Goal: Contribute content: Add original content to the website for others to see

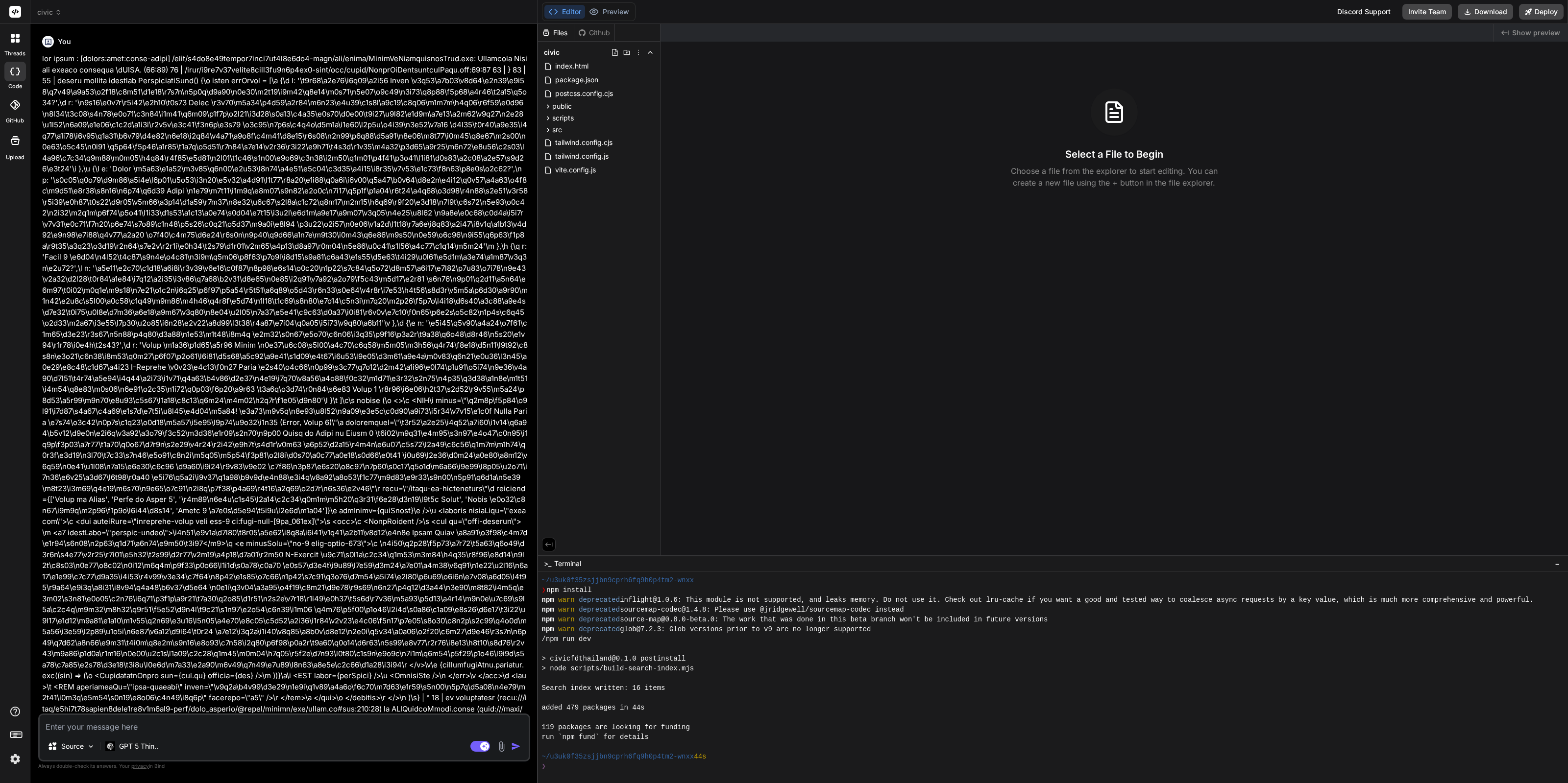
scroll to position [58, 0]
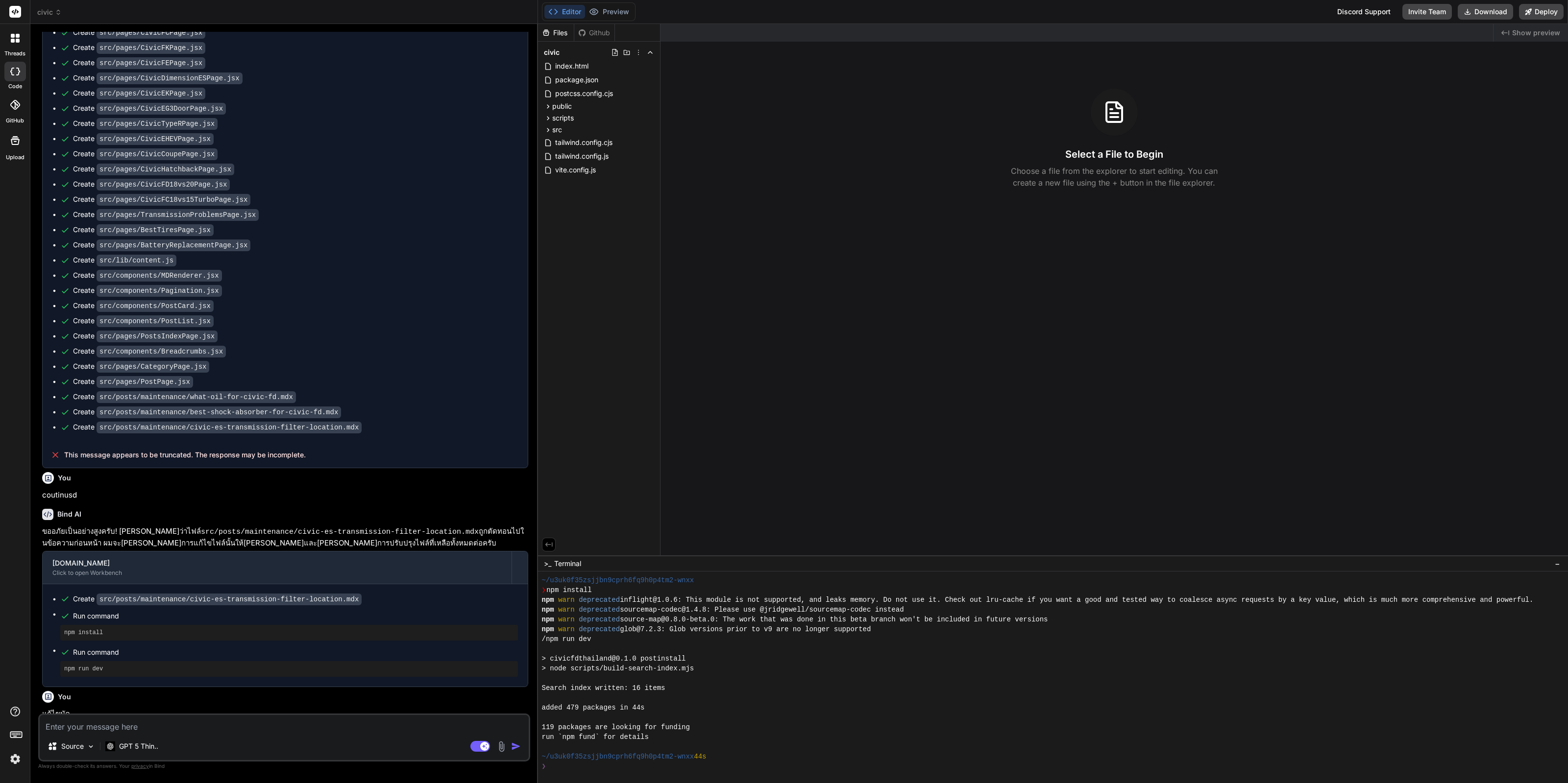
click at [13, 152] on div "Upload" at bounding box center [15, 143] width 30 height 37
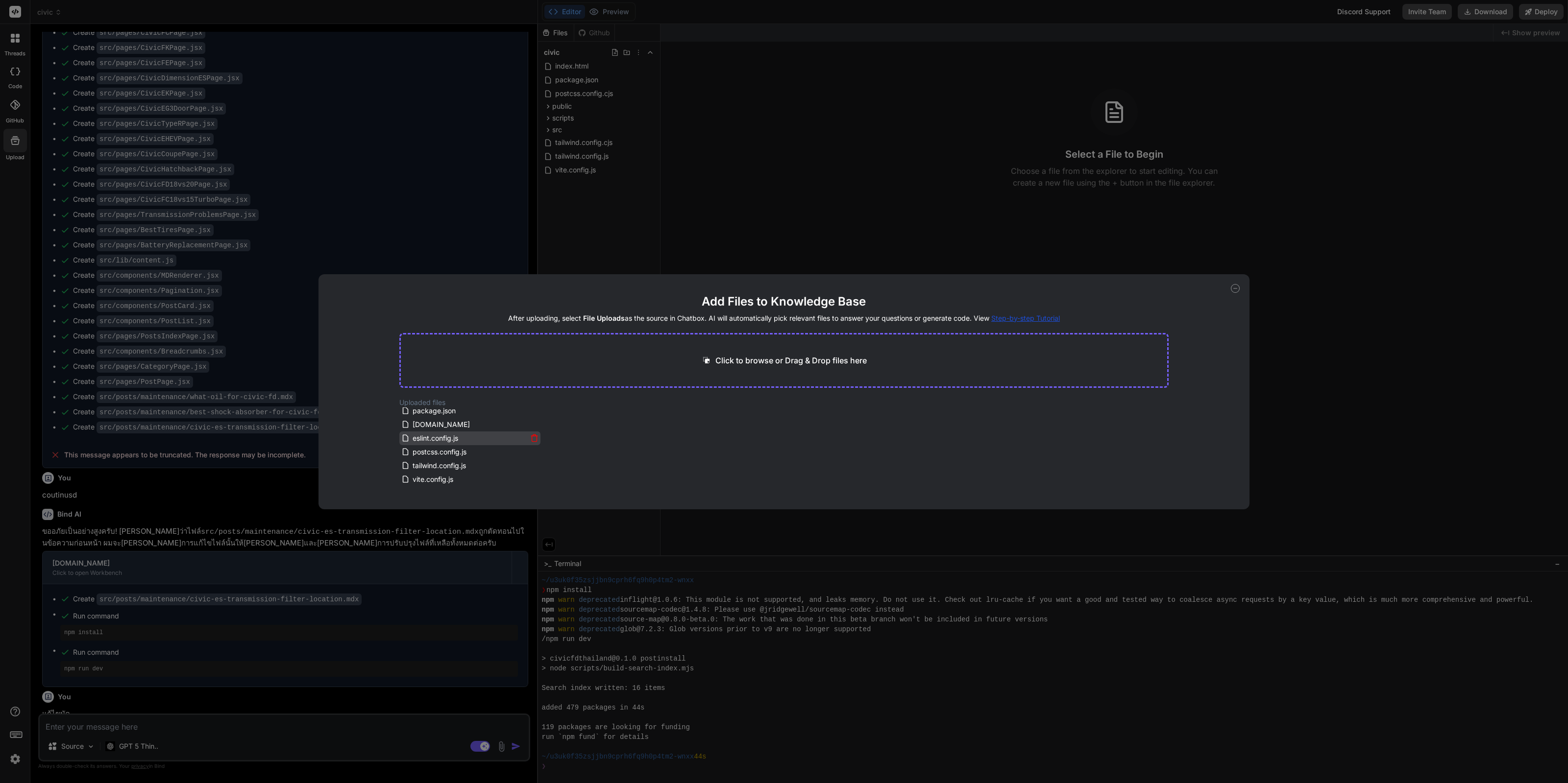
scroll to position [0, 0]
click at [530, 418] on icon at bounding box center [534, 414] width 9 height 9
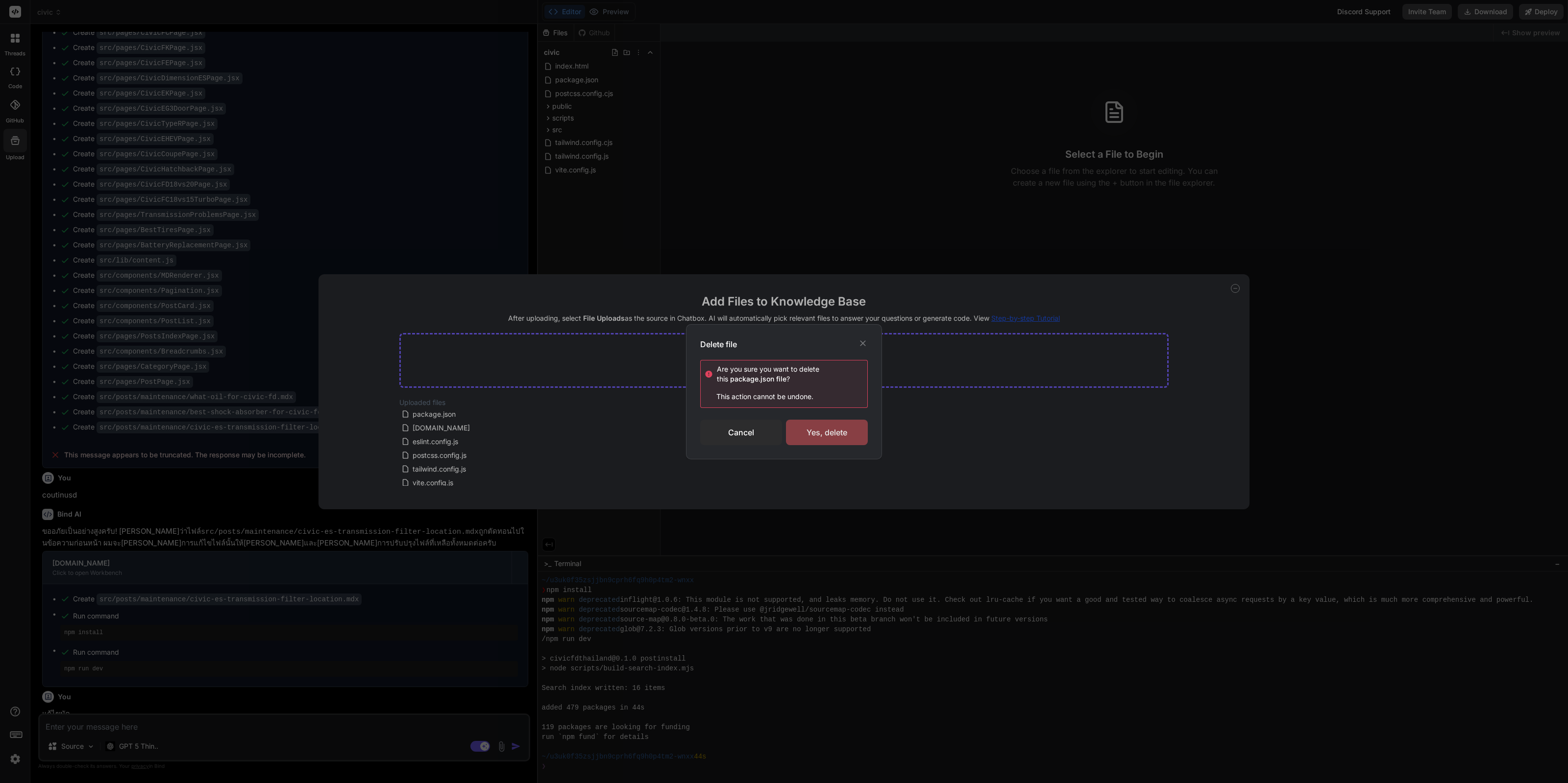
click at [802, 433] on div "Yes, delete" at bounding box center [827, 433] width 82 height 26
click at [469, 578] on div "Delete file Are you sure you want to delete this package.json file ? This actio…" at bounding box center [784, 391] width 1568 height 783
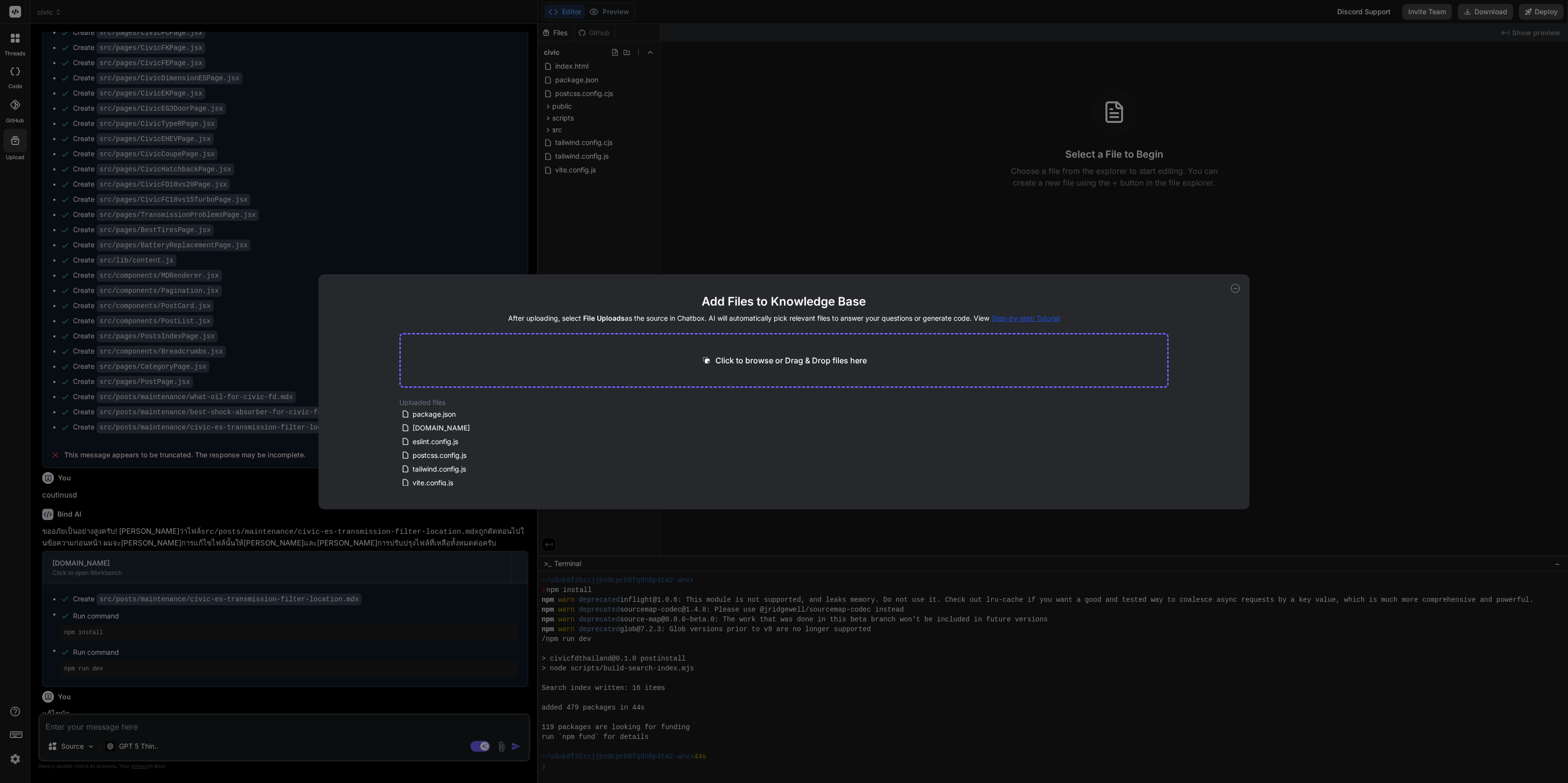
click at [464, 584] on div "Add Files to Knowledge Base After uploading, select File Uploads as the source …" at bounding box center [784, 391] width 1568 height 783
type textarea "x"
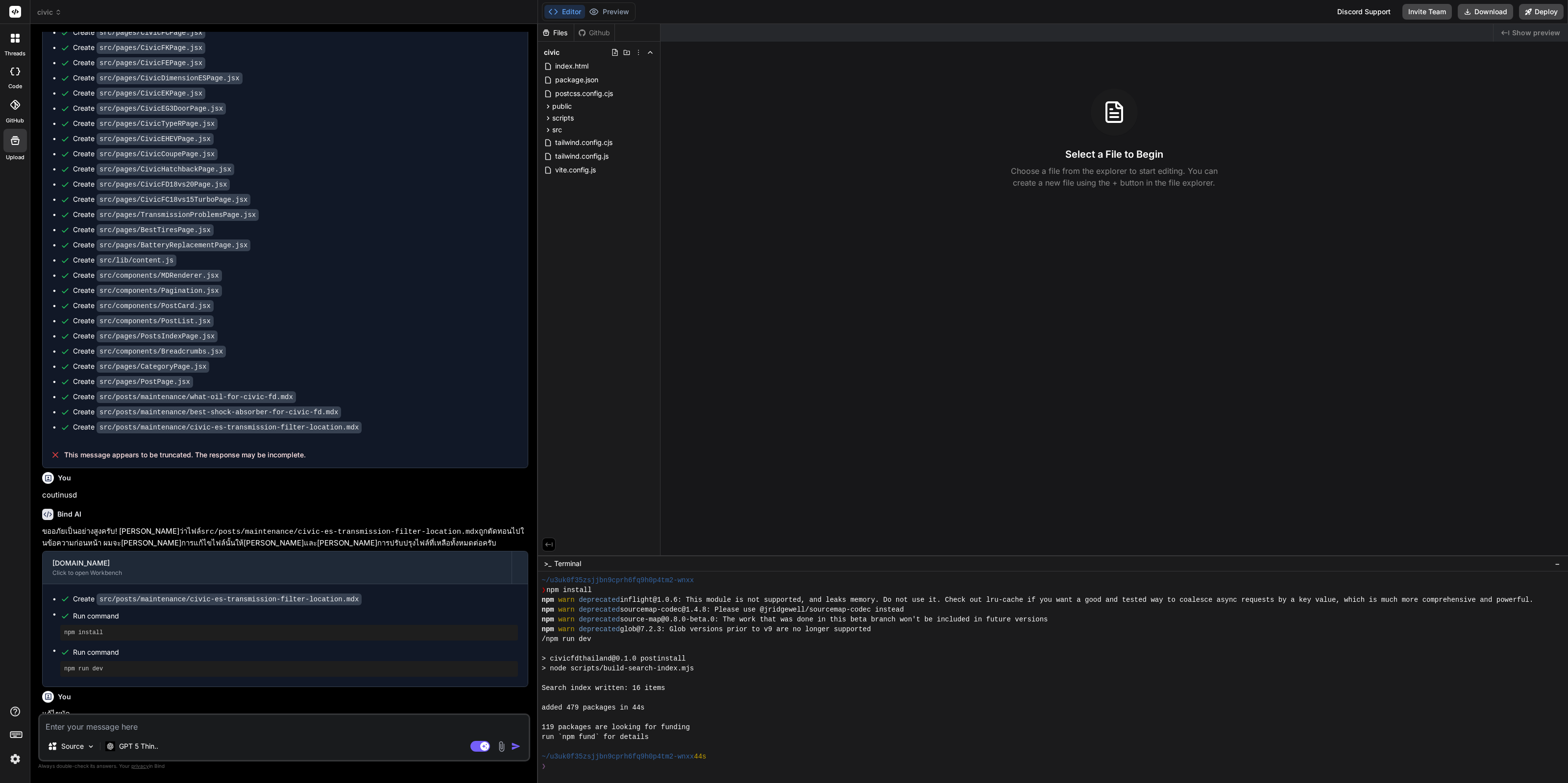
click at [14, 760] on img at bounding box center [15, 759] width 16 height 16
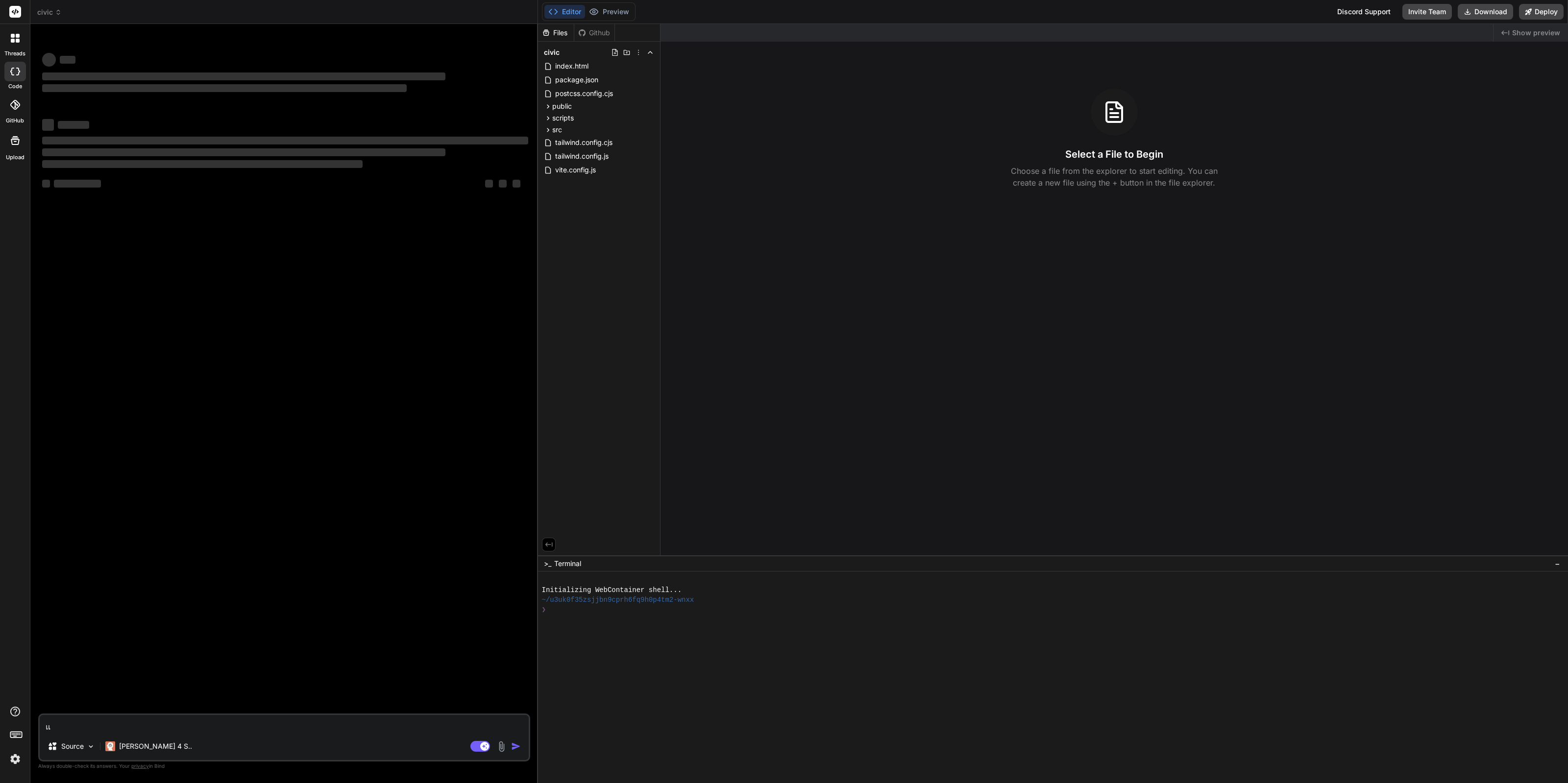
click at [589, 30] on div "Github" at bounding box center [594, 33] width 40 height 10
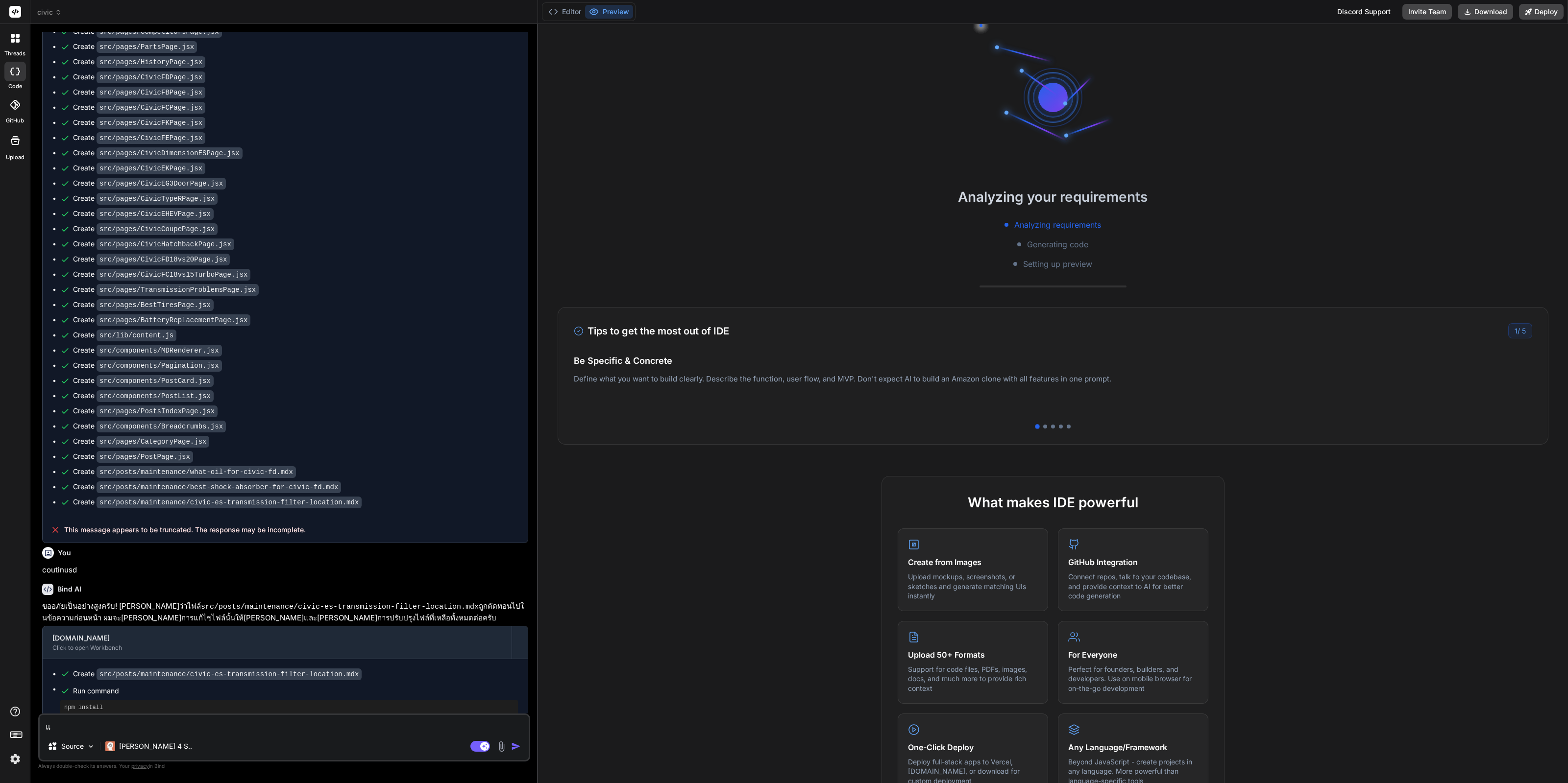
scroll to position [2511, 0]
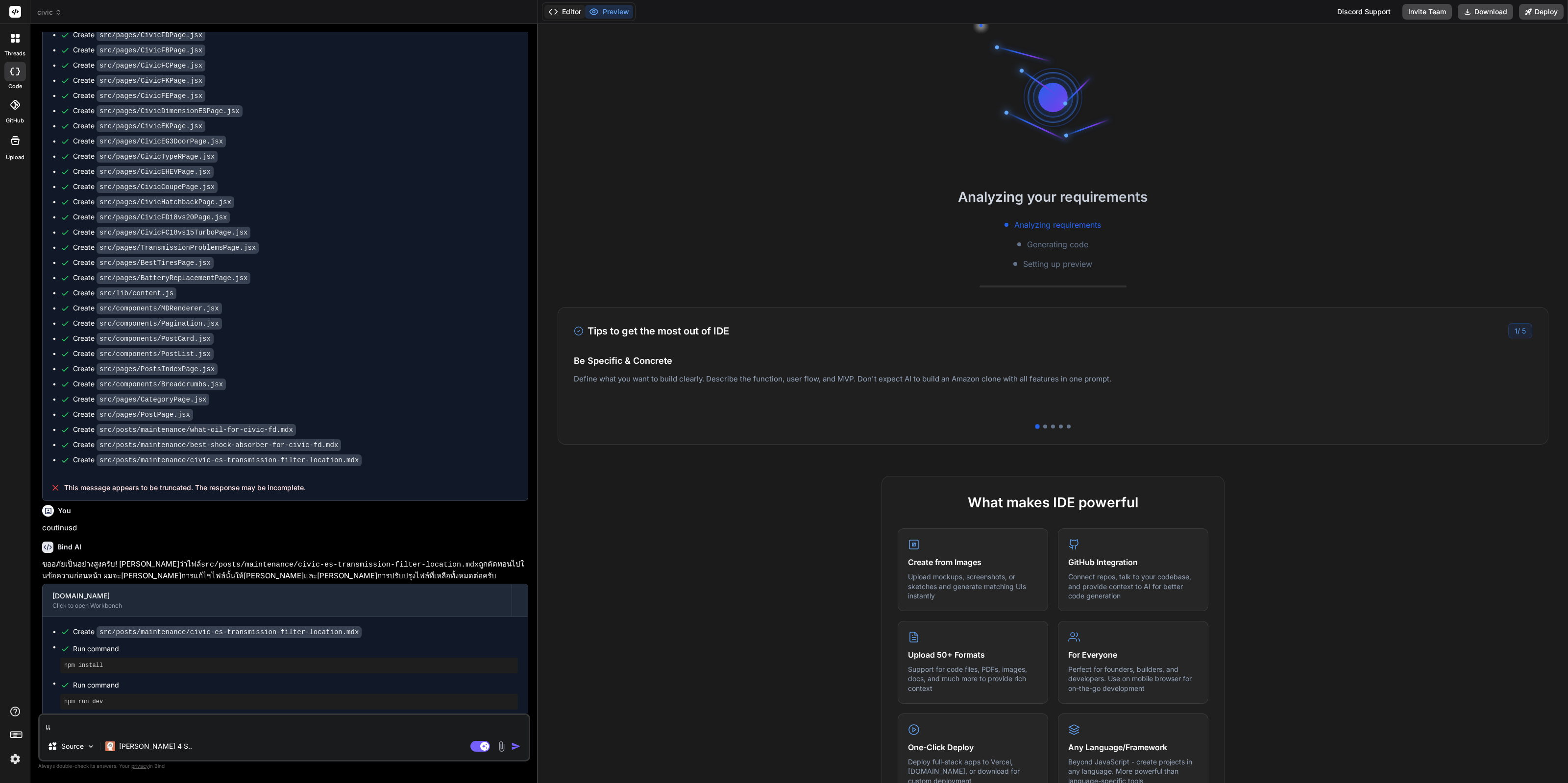
click at [565, 18] on button "Editor" at bounding box center [564, 12] width 41 height 14
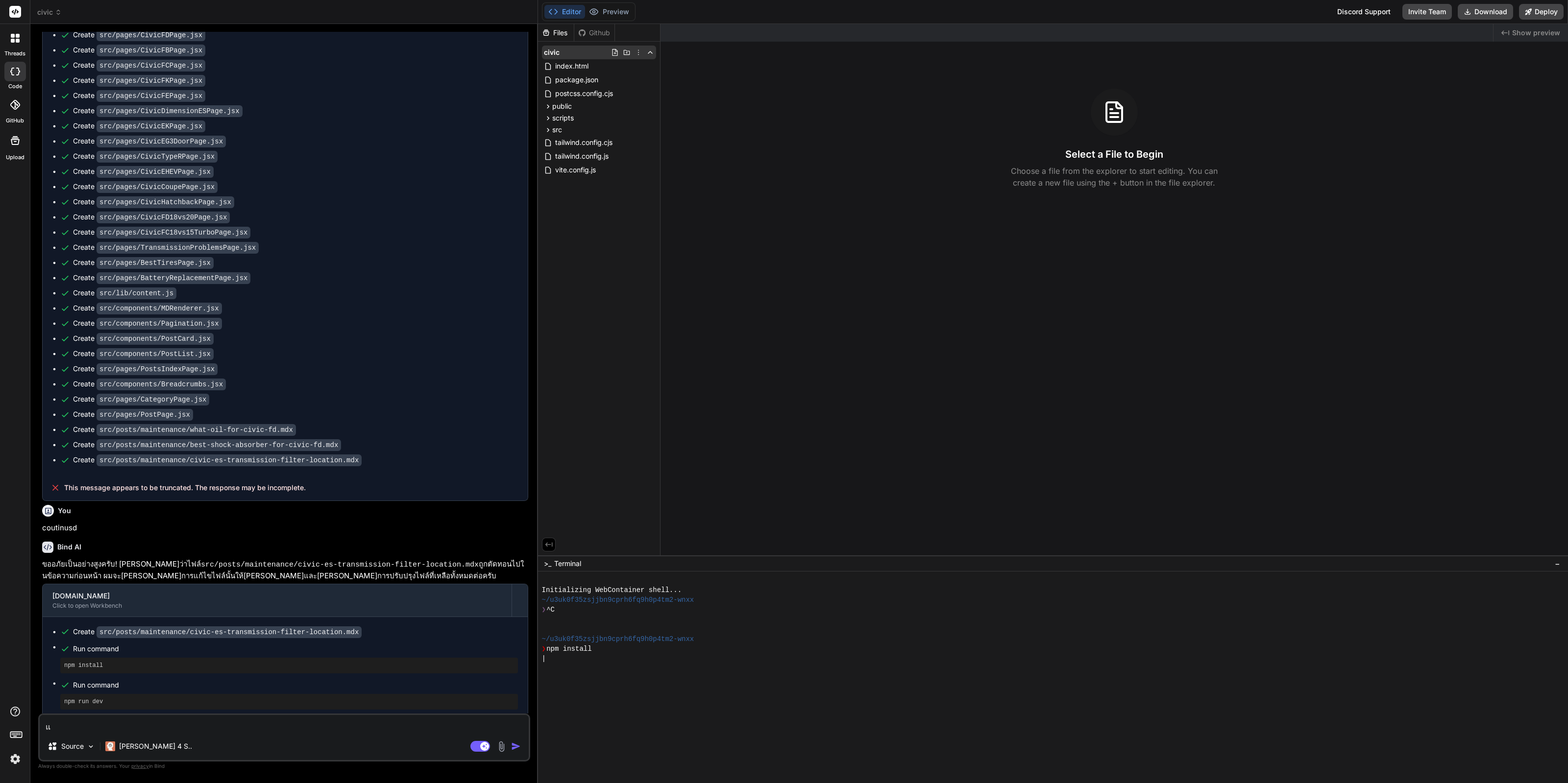
click at [640, 52] on icon at bounding box center [638, 52] width 8 height 8
click at [601, 94] on div "Delete" at bounding box center [603, 92] width 98 height 21
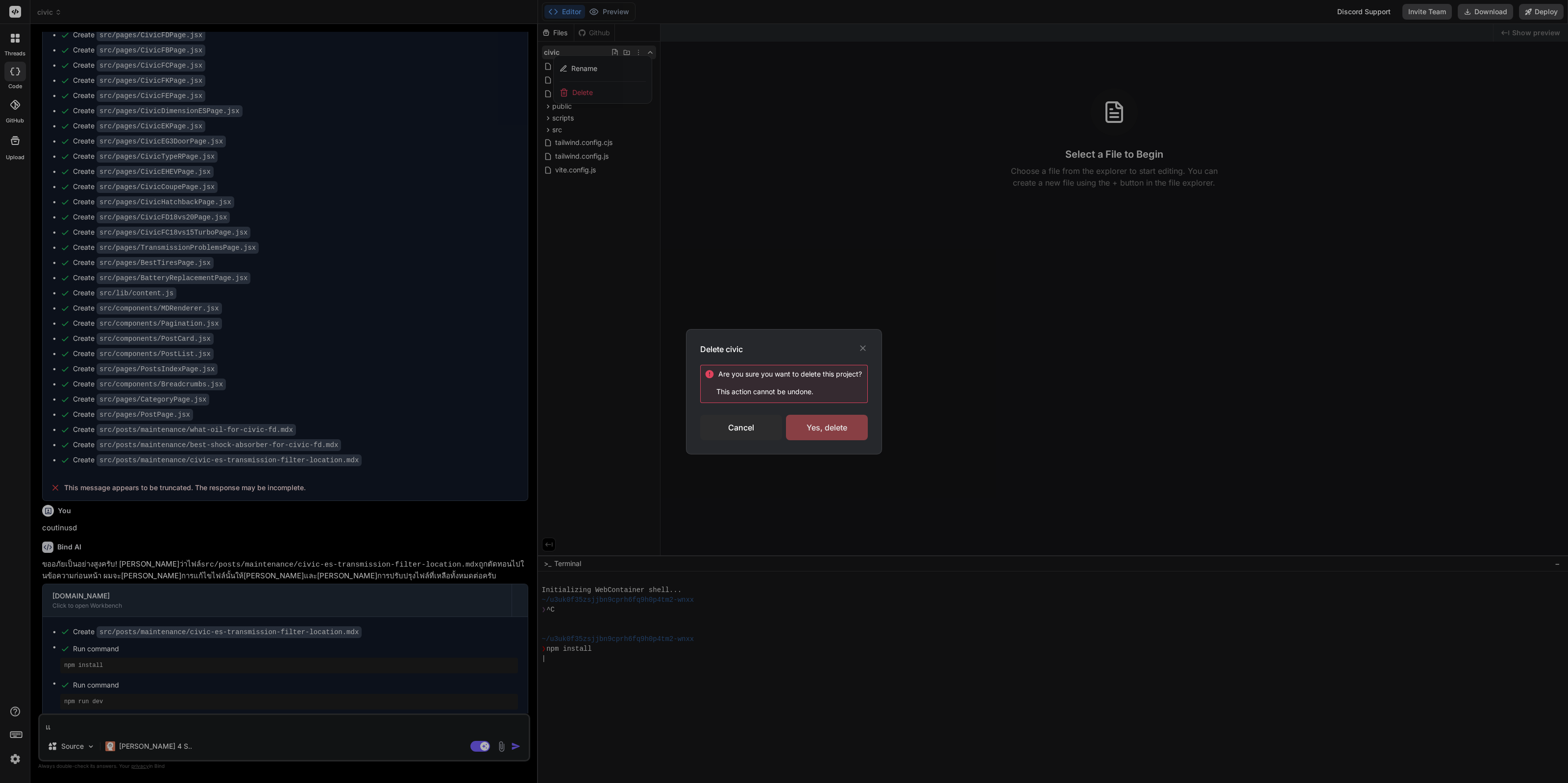
click at [827, 434] on div "Yes, delete" at bounding box center [827, 428] width 82 height 26
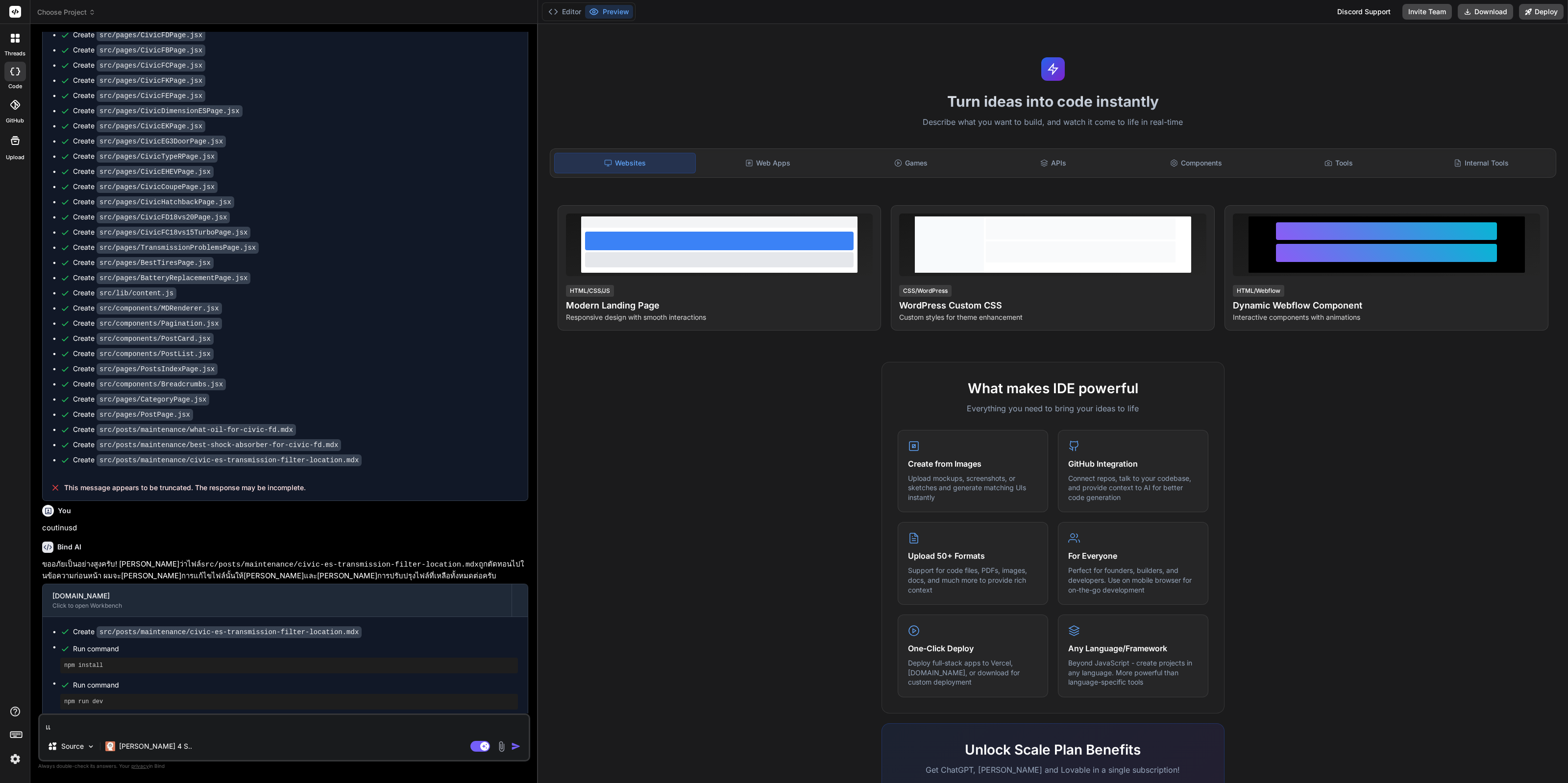
type textarea "x"
